Goal: Complete application form

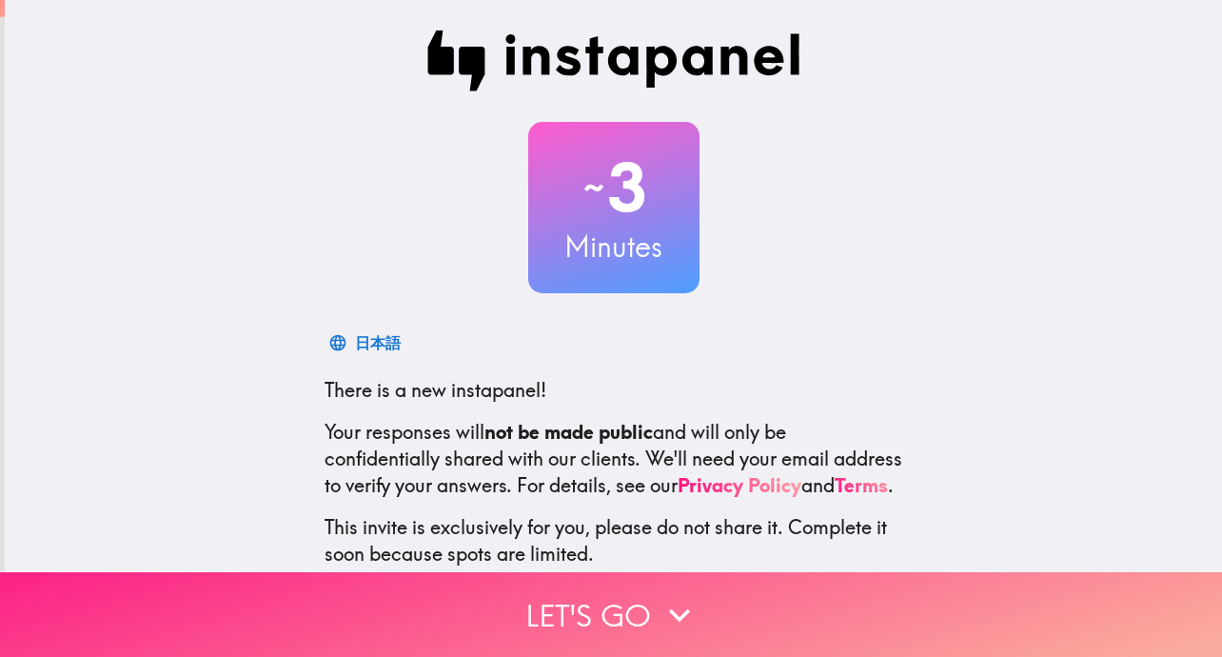
click at [1196, 604] on button "Let's go" at bounding box center [611, 614] width 1222 height 85
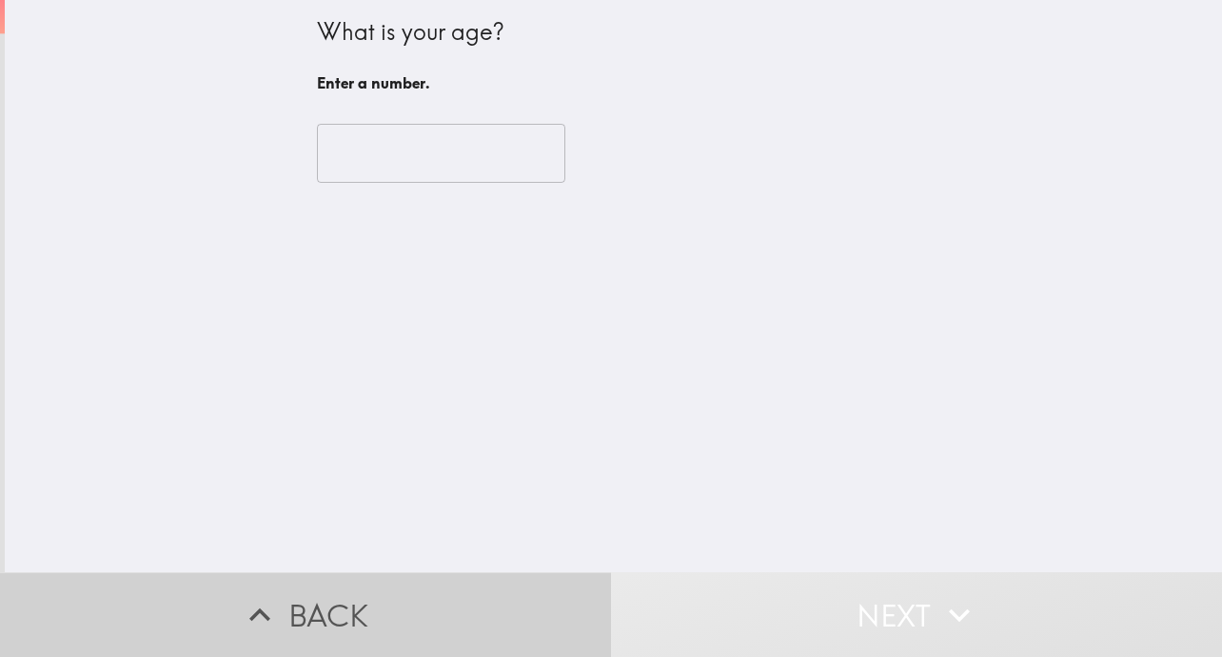
click at [207, 608] on button "Back" at bounding box center [305, 614] width 611 height 85
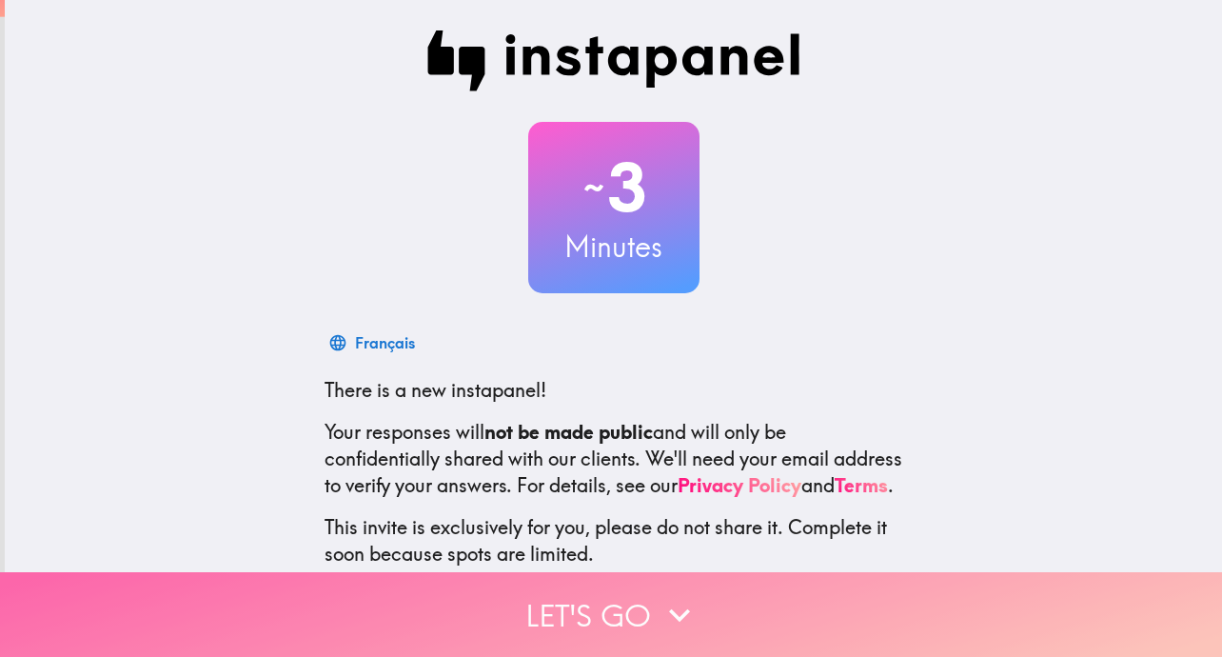
click at [1179, 636] on button "Let's go" at bounding box center [611, 614] width 1222 height 85
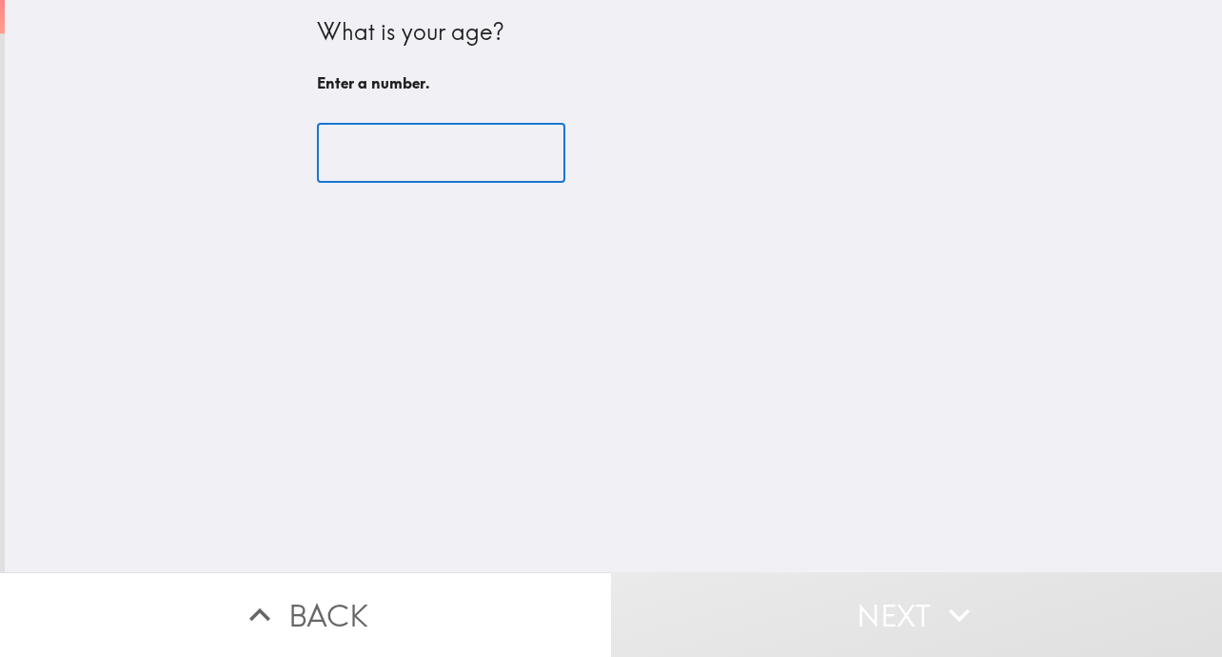
click at [384, 154] on input "number" at bounding box center [441, 153] width 248 height 59
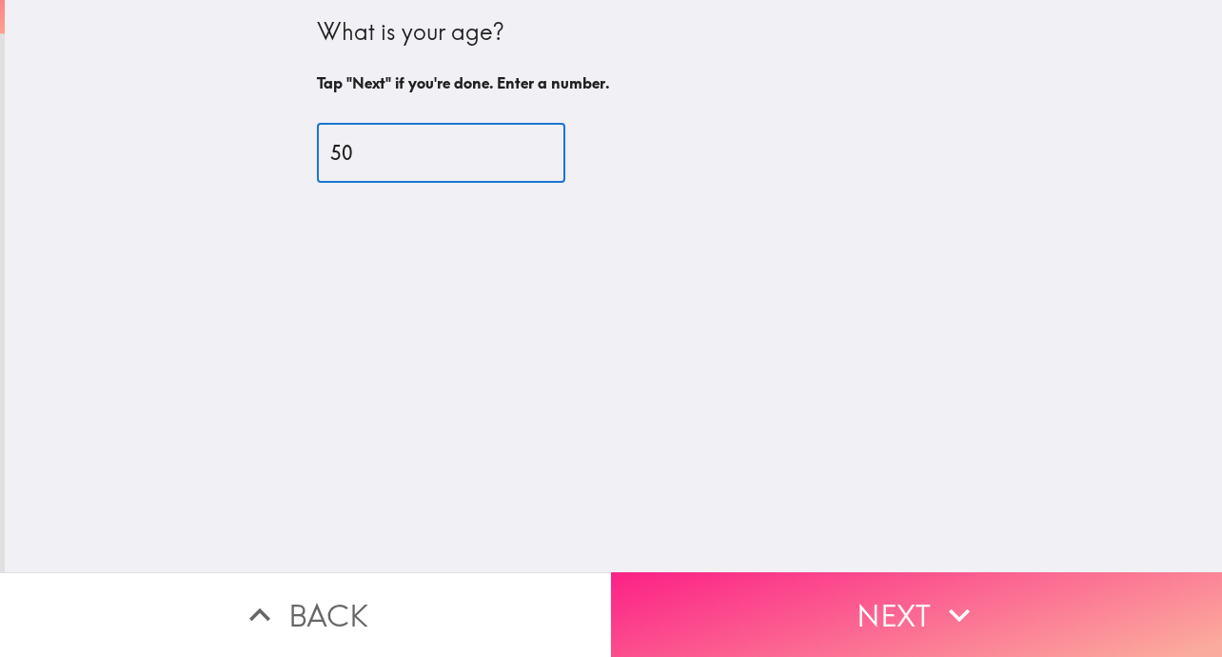
type input "50"
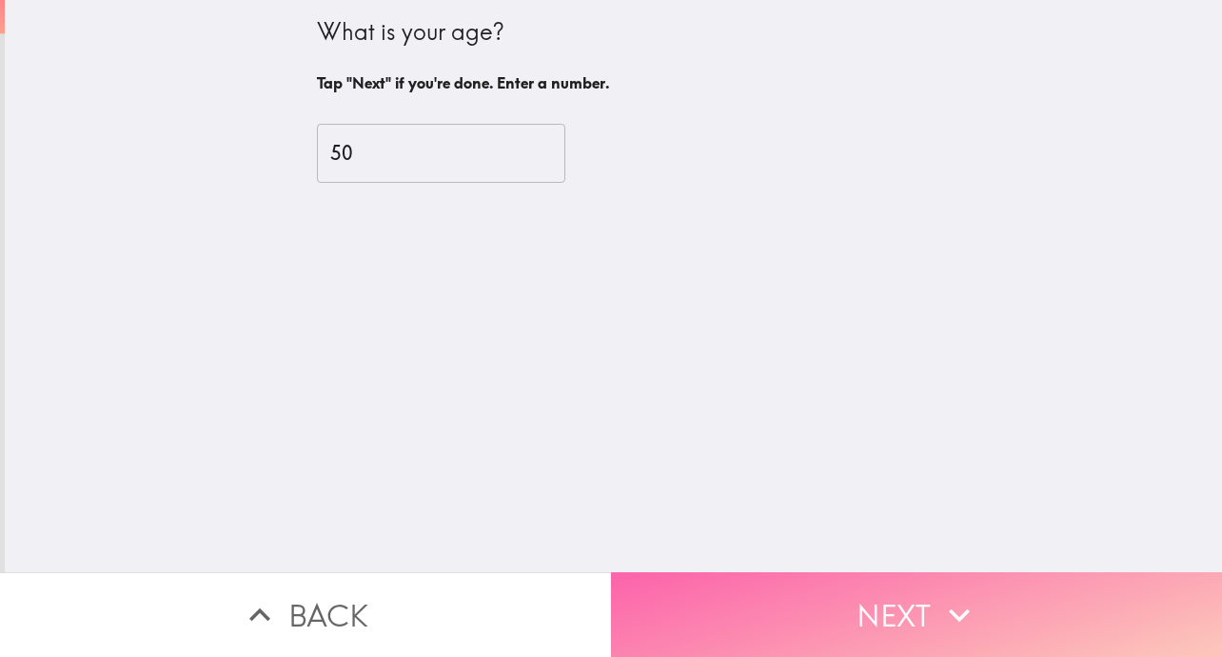
click at [1002, 614] on button "Next" at bounding box center [916, 614] width 611 height 85
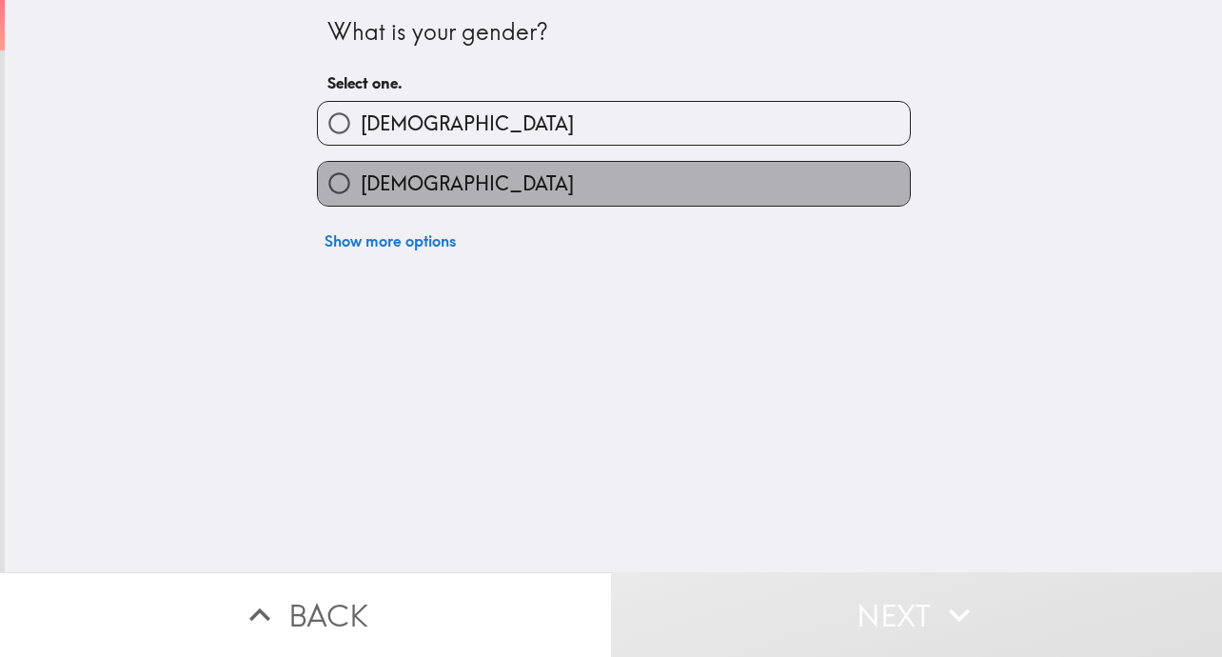
click at [840, 197] on label "[DEMOGRAPHIC_DATA]" at bounding box center [614, 183] width 592 height 43
click at [361, 197] on input "[DEMOGRAPHIC_DATA]" at bounding box center [339, 183] width 43 height 43
radio input "true"
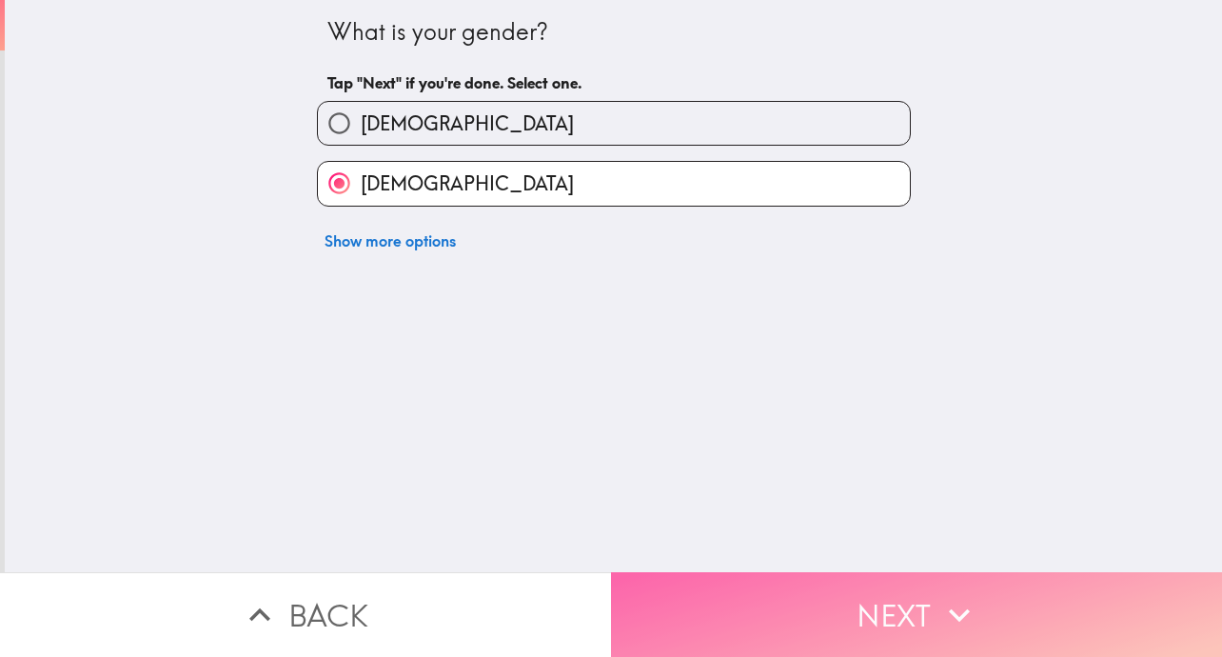
drag, startPoint x: 952, startPoint y: 560, endPoint x: 952, endPoint y: 616, distance: 56.1
click at [952, 616] on icon "button" at bounding box center [959, 615] width 42 height 42
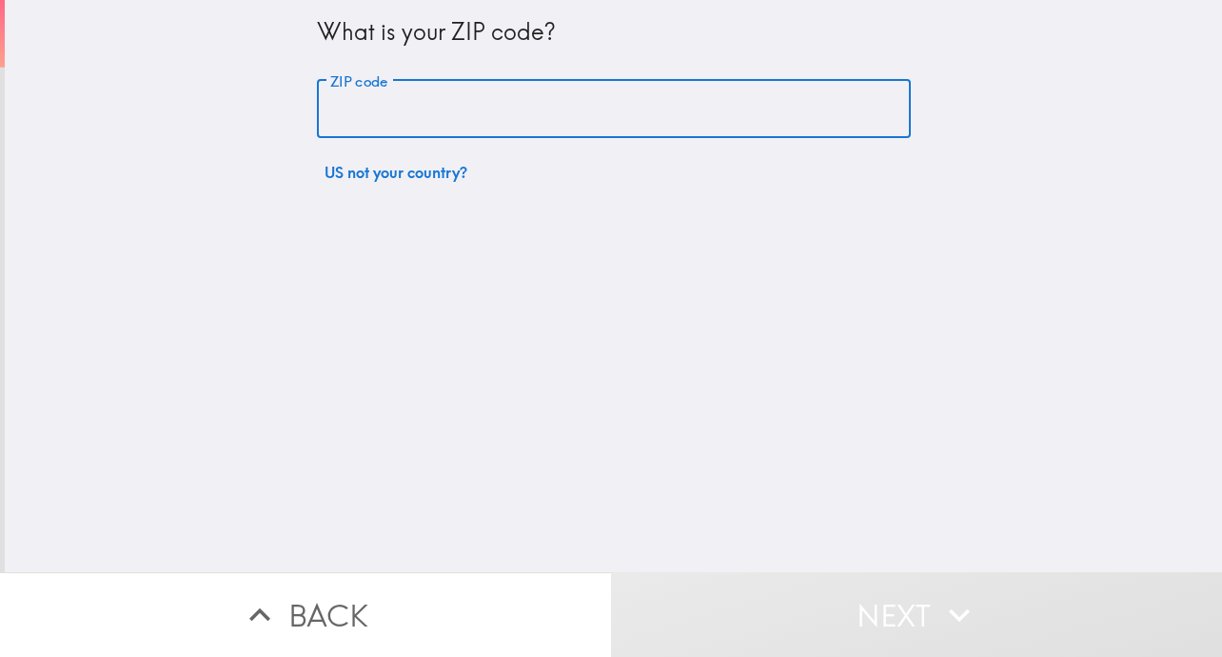
click at [539, 135] on input "ZIP code" at bounding box center [614, 109] width 594 height 59
type input "85704"
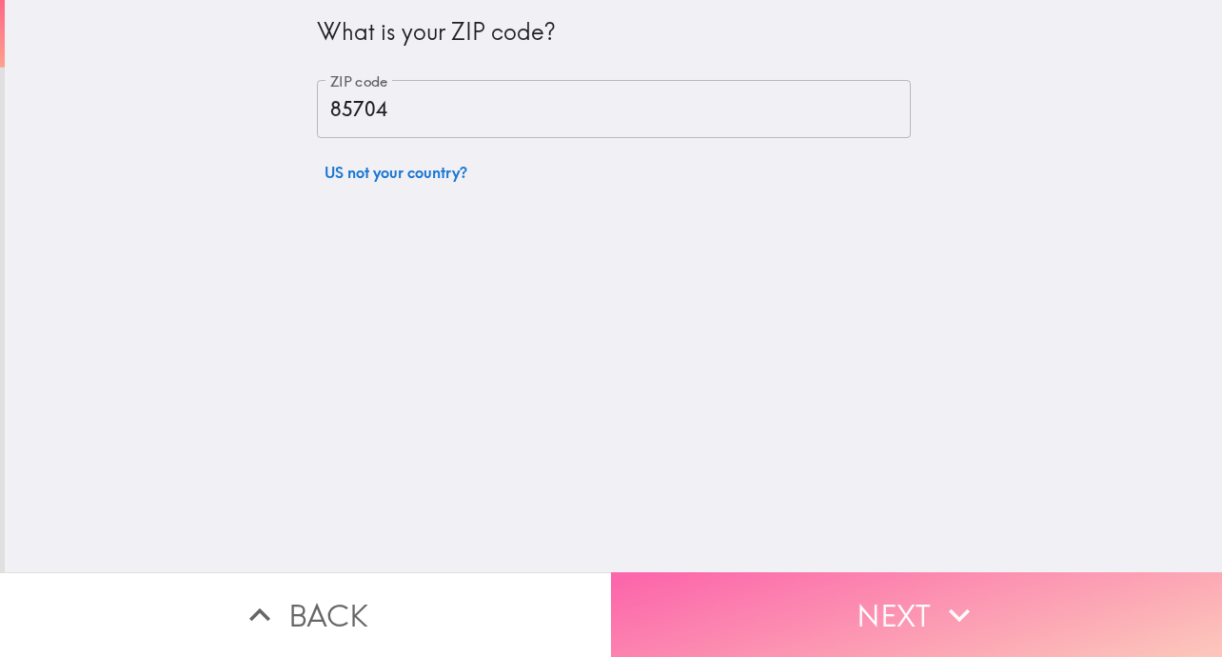
click at [809, 607] on button "Next" at bounding box center [916, 614] width 611 height 85
